Goal: Obtain resource: Download file/media

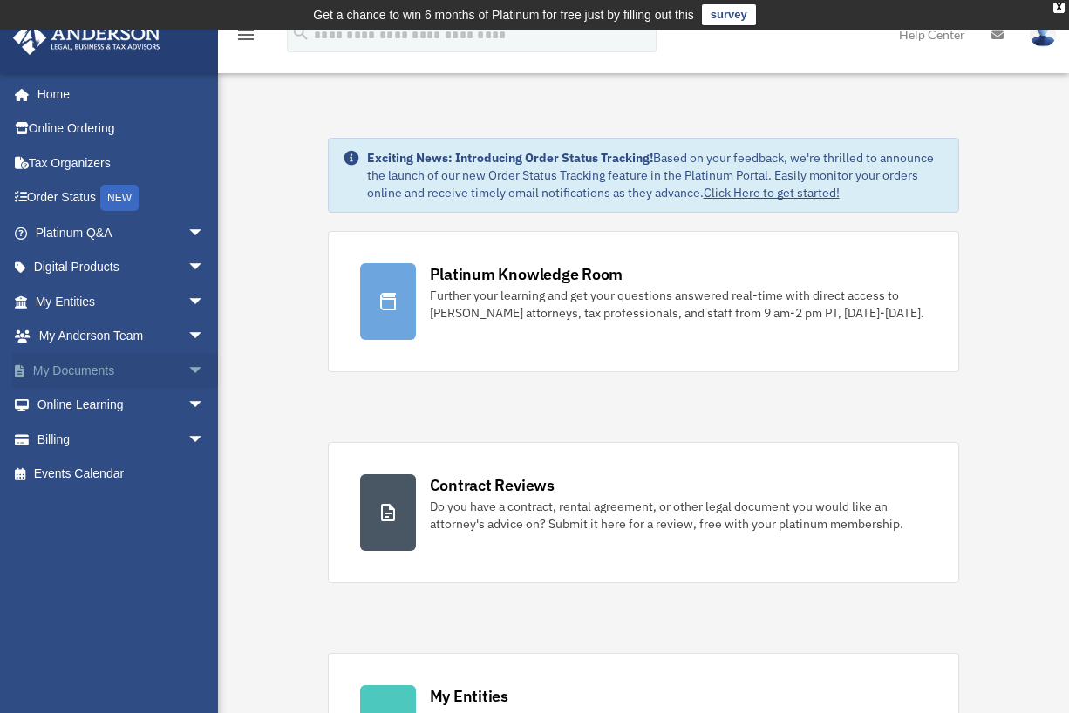
click at [100, 367] on link "My Documents arrow_drop_down" at bounding box center [121, 370] width 219 height 35
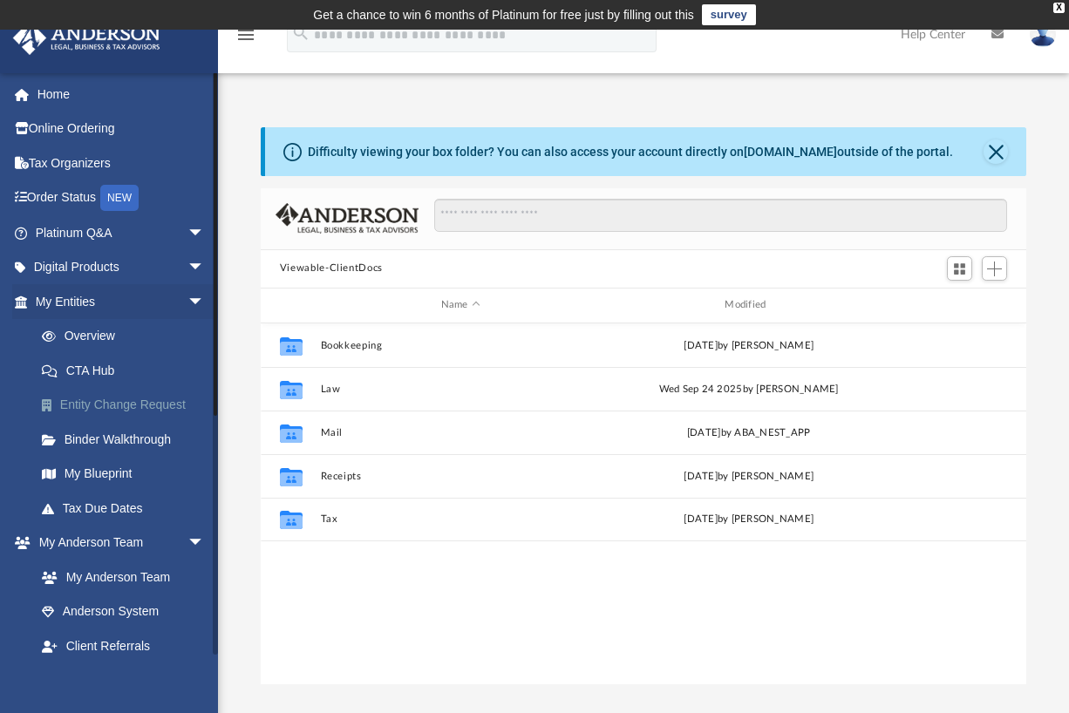
scroll to position [383, 752]
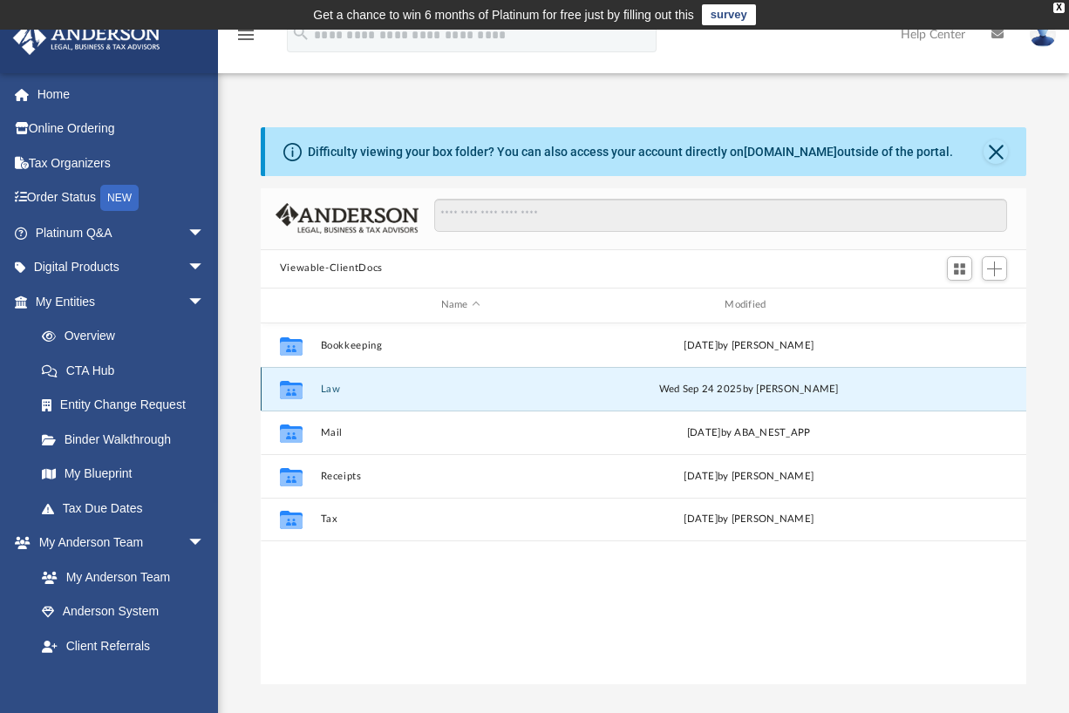
click at [350, 388] on button "Law" at bounding box center [460, 388] width 281 height 11
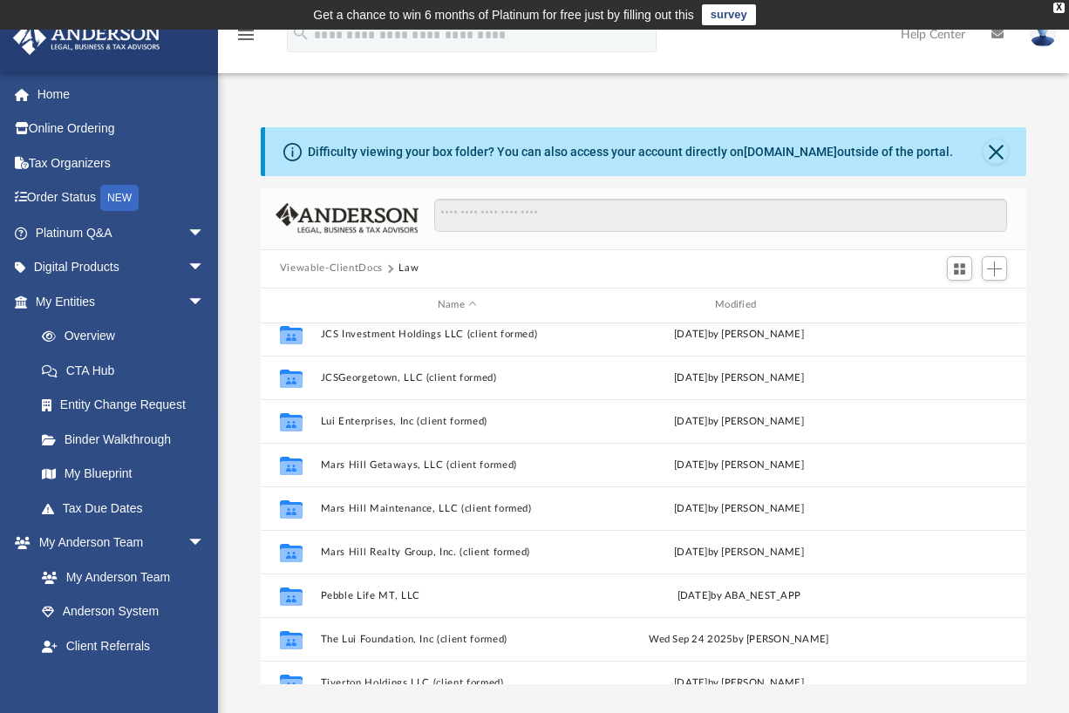
scroll to position [902, 0]
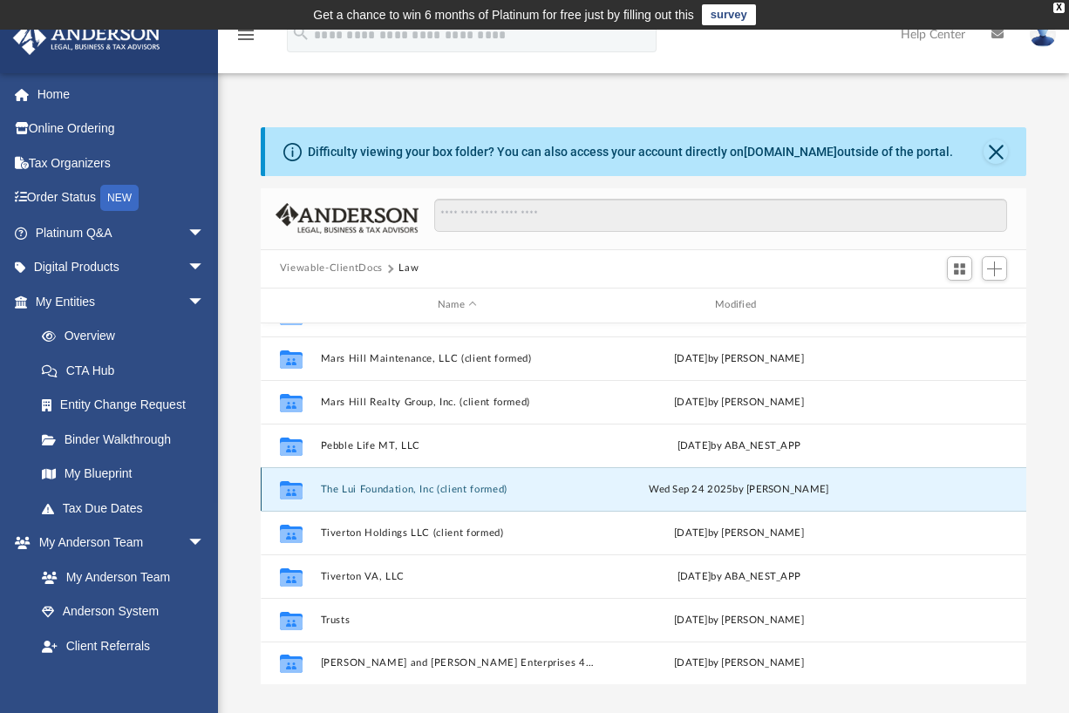
click at [421, 485] on button "The Lui Foundation, Inc (client formed)" at bounding box center [457, 488] width 274 height 11
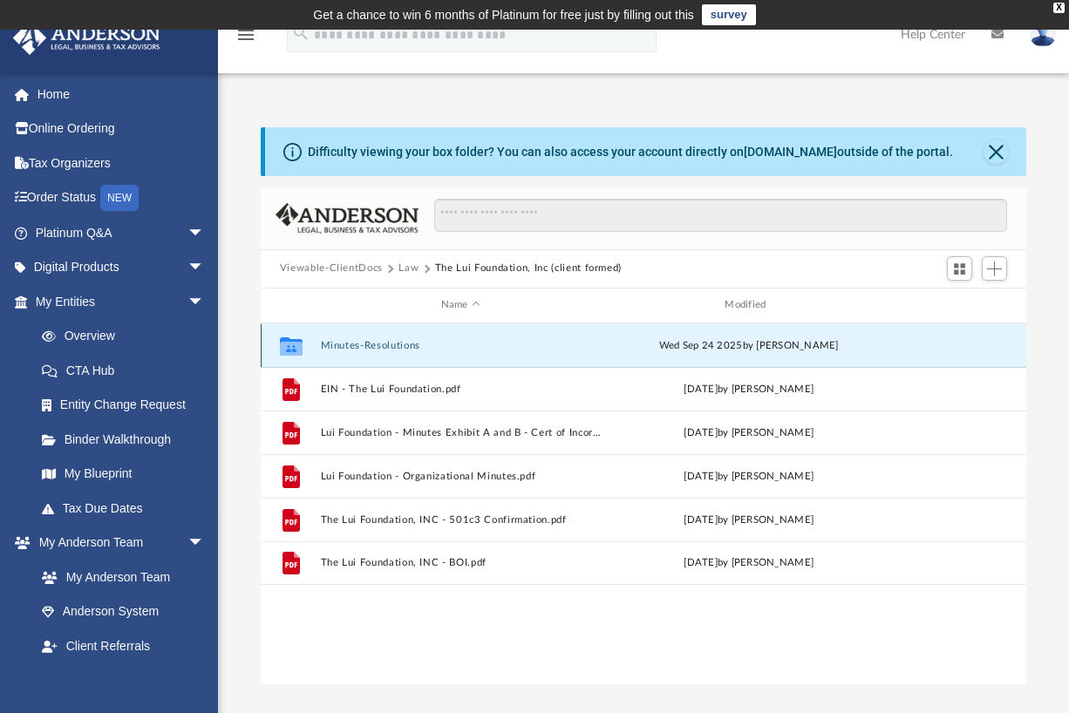
click at [402, 343] on button "Minutes-Resolutions" at bounding box center [460, 344] width 281 height 11
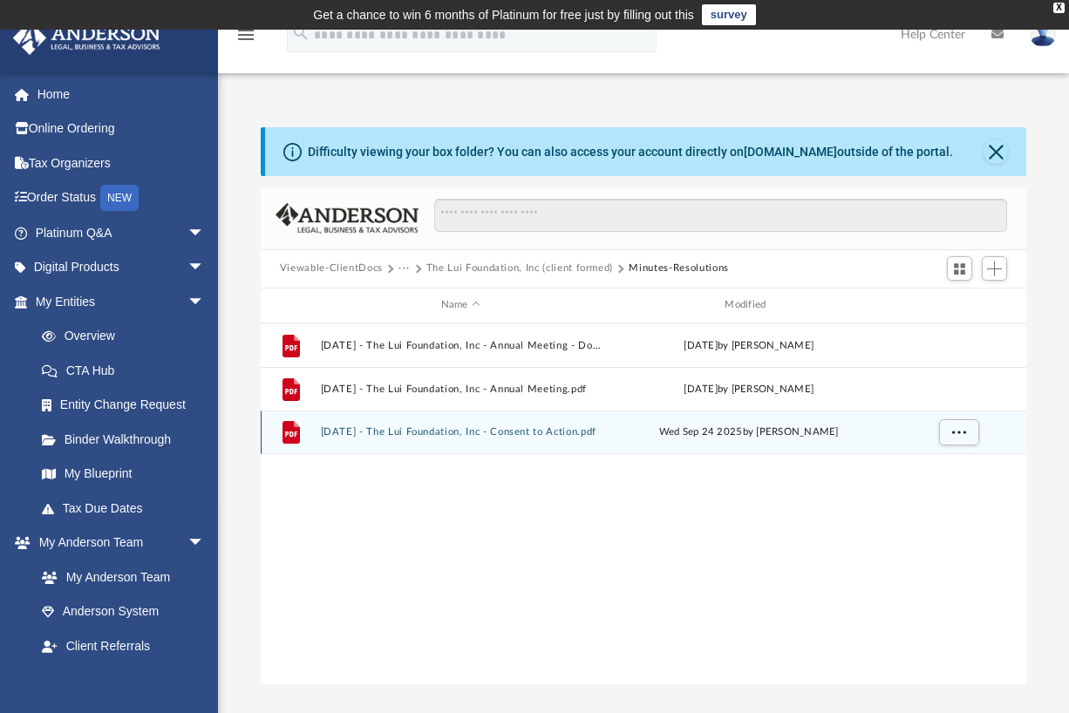
click at [397, 439] on div "File 2025.09.12 - The Lui Foundation, Inc - Consent to Action.pdf Wed Sep 24 20…" at bounding box center [643, 433] width 765 height 44
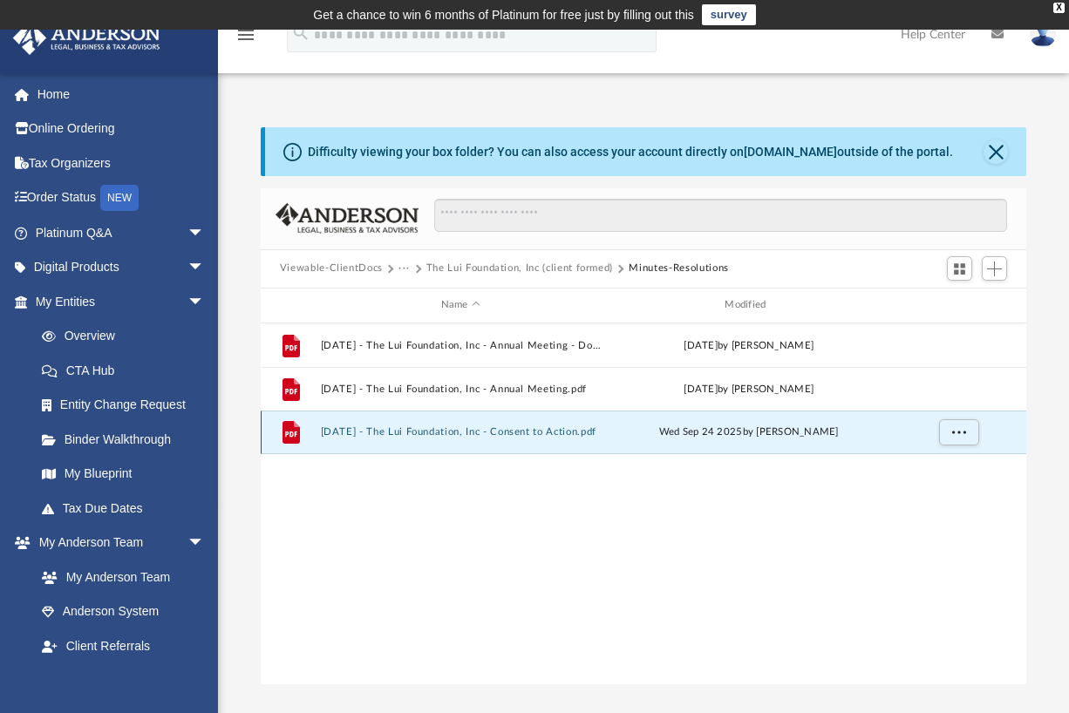
click at [404, 434] on button "2025.09.12 - The Lui Foundation, Inc - Consent to Action.pdf" at bounding box center [460, 431] width 281 height 11
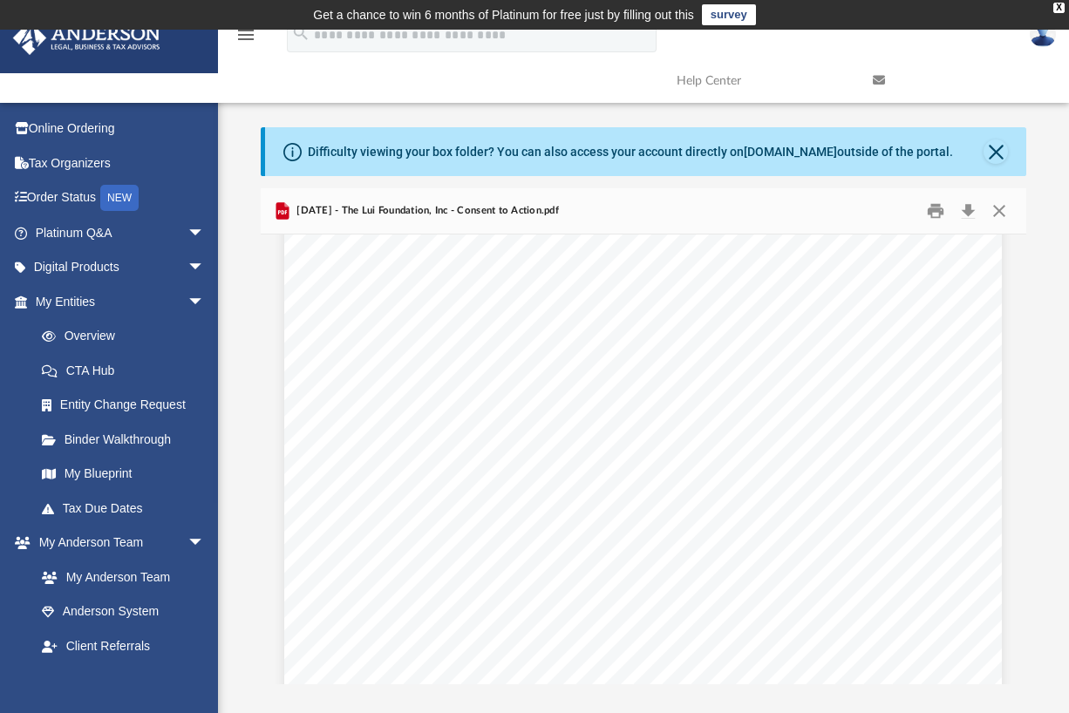
scroll to position [46, 0]
